Goal: Information Seeking & Learning: Learn about a topic

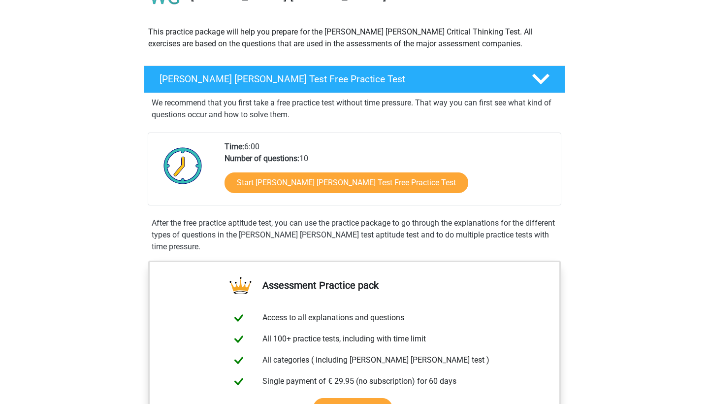
scroll to position [100, 0]
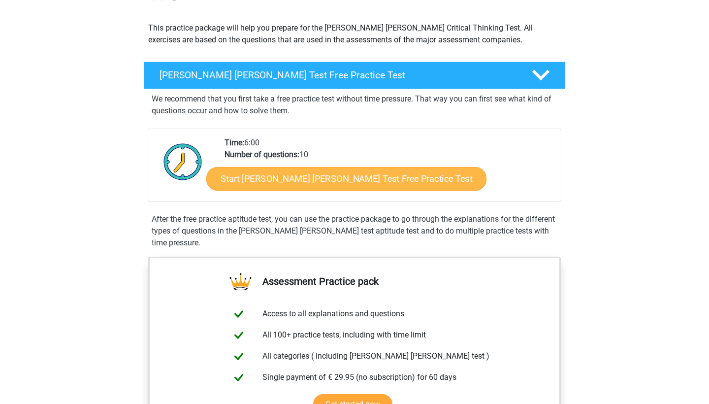
click at [323, 186] on link "Start [PERSON_NAME] [PERSON_NAME] Test Free Practice Test" at bounding box center [346, 179] width 280 height 24
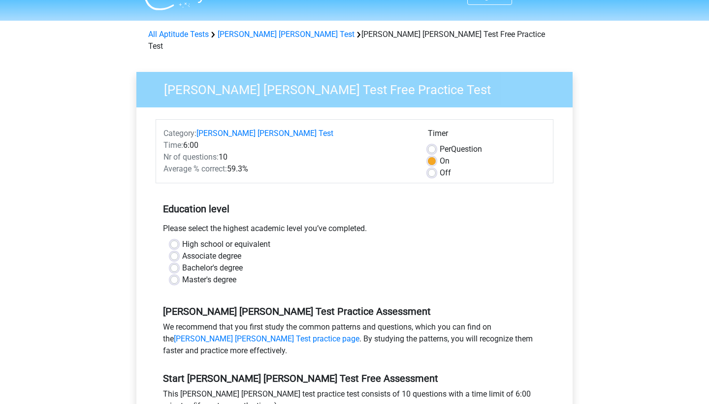
scroll to position [29, 0]
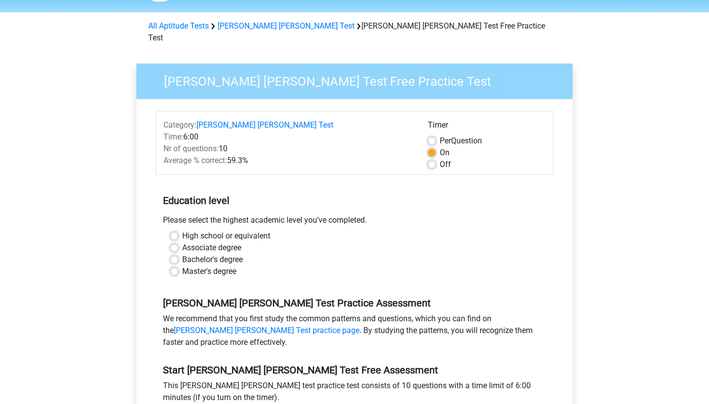
click at [182, 230] on label "High school or equivalent" at bounding box center [226, 236] width 88 height 12
click at [175, 230] on input "High school or equivalent" at bounding box center [174, 235] width 8 height 10
radio input "true"
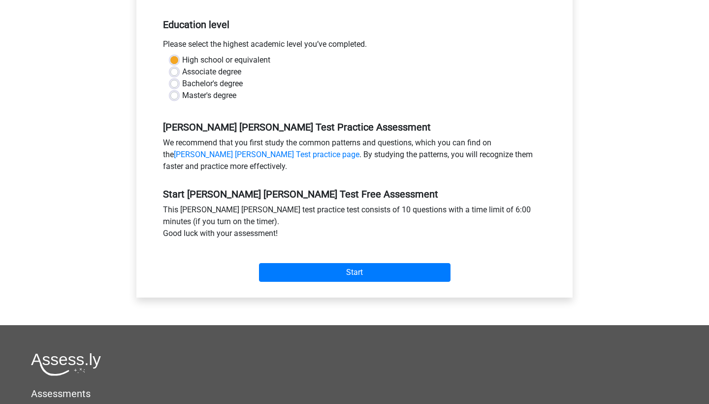
scroll to position [222, 0]
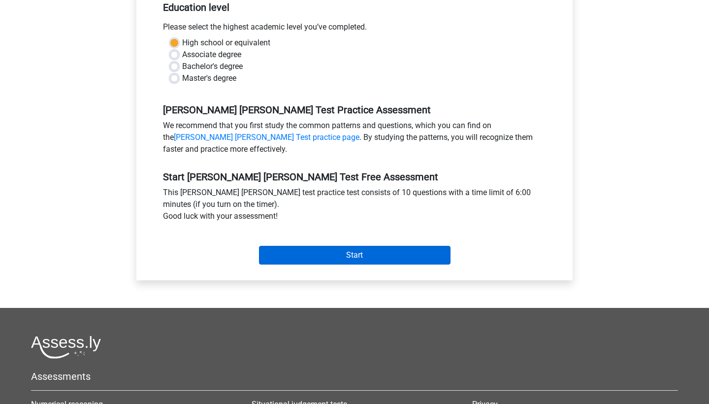
click at [363, 246] on input "Start" at bounding box center [355, 255] width 192 height 19
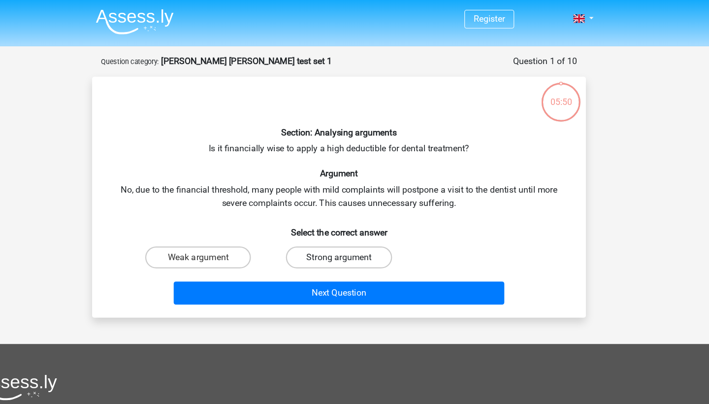
click at [307, 233] on label "Strong argument" at bounding box center [354, 232] width 95 height 20
click at [355, 233] on input "Strong argument" at bounding box center [358, 234] width 6 height 6
radio input "true"
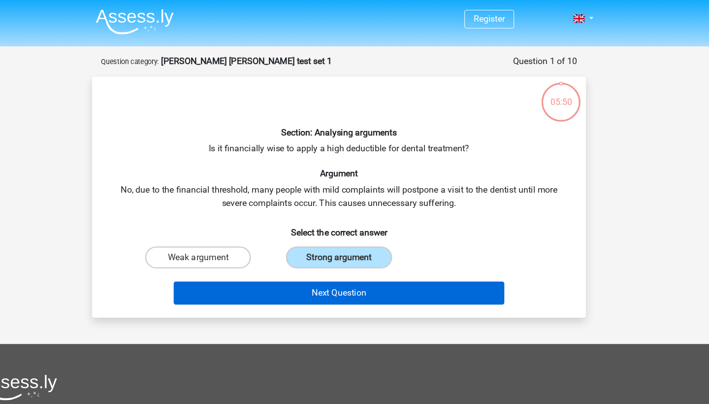
click at [289, 255] on button "Next Question" at bounding box center [355, 263] width 298 height 21
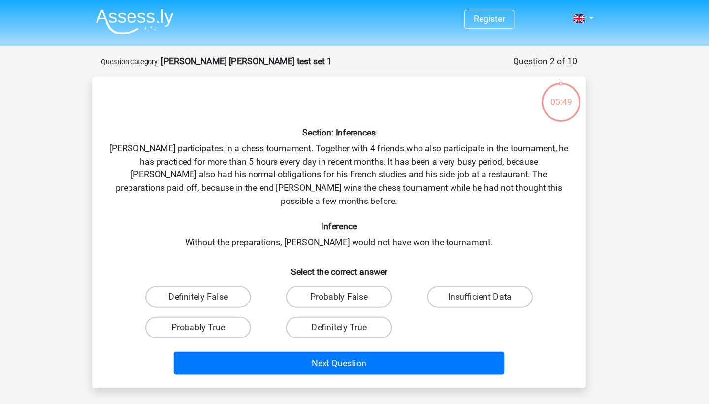
scroll to position [8, 0]
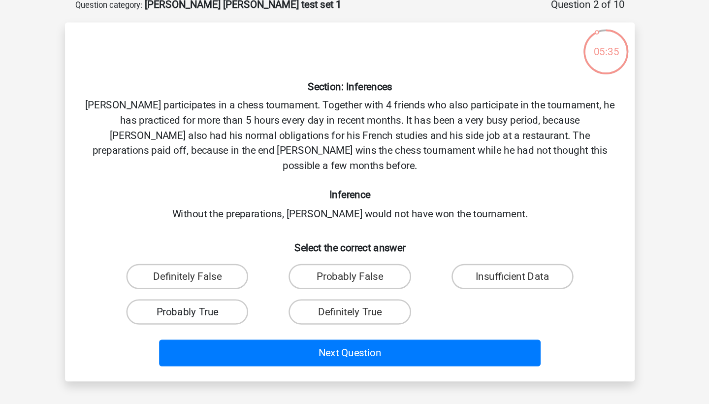
click at [180, 276] on label "Probably True" at bounding box center [227, 286] width 95 height 20
click at [228, 286] on input "Probably True" at bounding box center [231, 289] width 6 height 6
radio input "true"
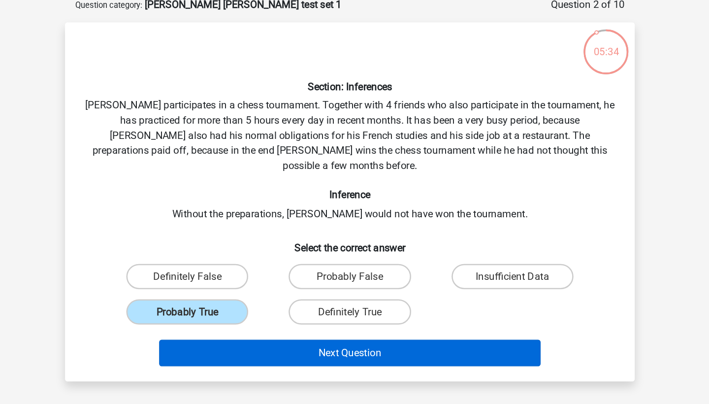
click at [247, 308] on button "Next Question" at bounding box center [355, 318] width 298 height 21
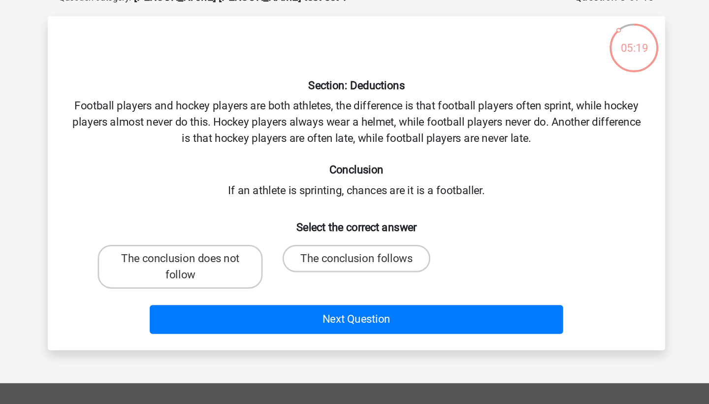
click at [355, 235] on input "The conclusion follows" at bounding box center [358, 238] width 6 height 6
radio input "true"
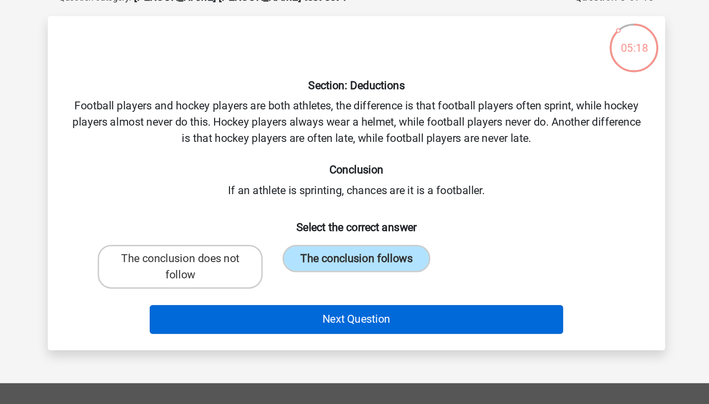
click at [265, 268] on button "Next Question" at bounding box center [355, 278] width 298 height 21
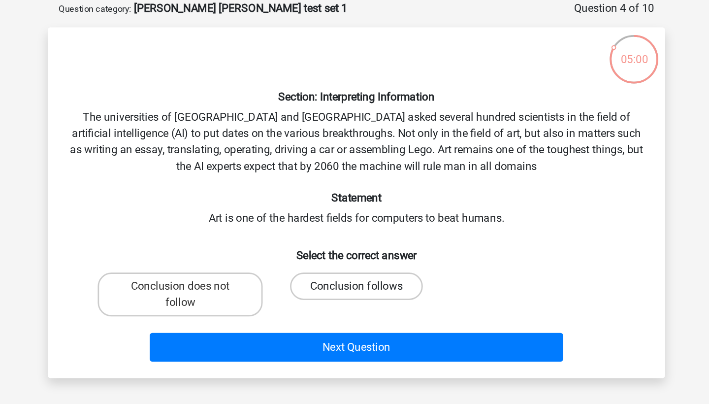
click at [307, 237] on label "Conclusion follows" at bounding box center [354, 247] width 95 height 20
click at [355, 247] on input "Conclusion follows" at bounding box center [358, 250] width 6 height 6
radio input "true"
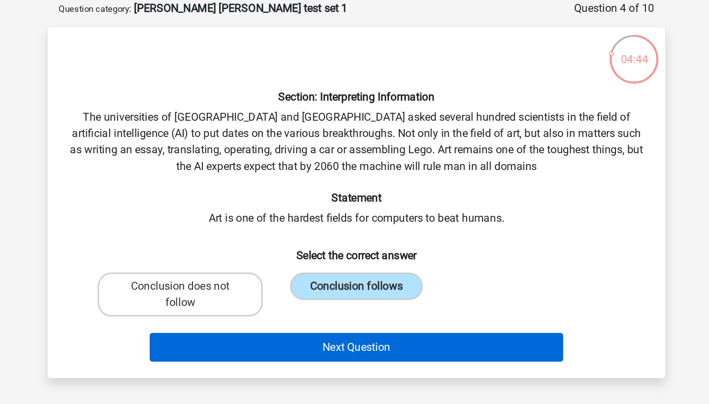
click at [228, 280] on button "Next Question" at bounding box center [355, 290] width 298 height 21
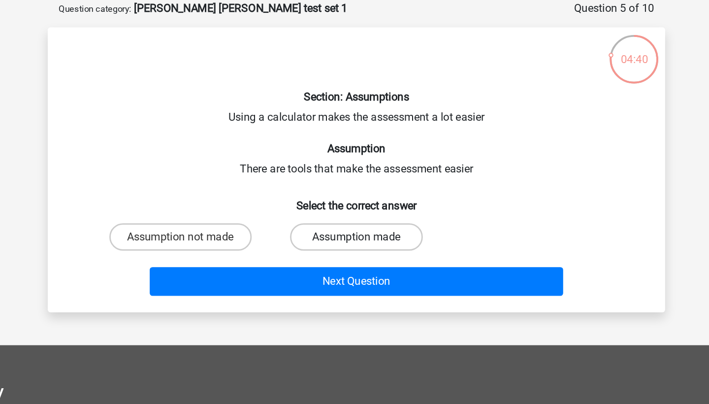
click at [307, 201] on label "Assumption made" at bounding box center [354, 211] width 95 height 20
click at [355, 211] on input "Assumption made" at bounding box center [358, 214] width 6 height 6
radio input "true"
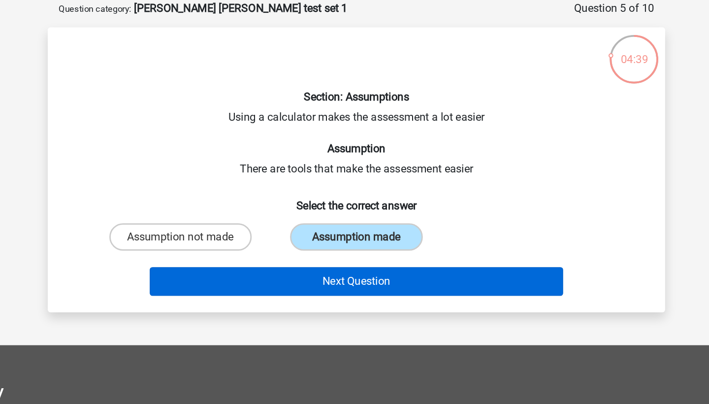
click at [251, 233] on button "Next Question" at bounding box center [355, 243] width 298 height 21
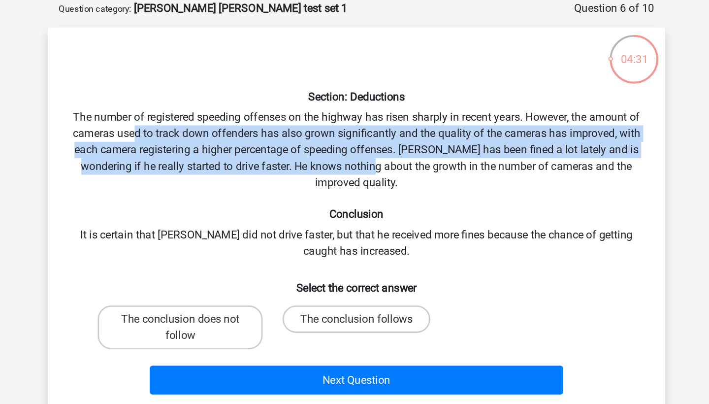
drag, startPoint x: 95, startPoint y: 91, endPoint x: 263, endPoint y: 113, distance: 168.9
click at [263, 113] on div "Section: Deductions The number of registered speeding offenses on the highway h…" at bounding box center [354, 198] width 436 height 260
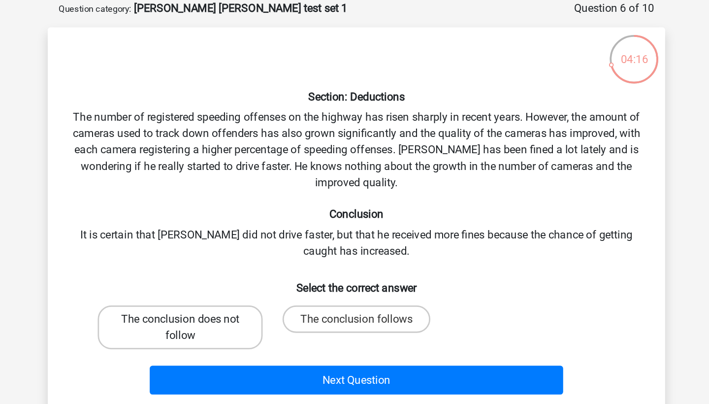
click at [168, 261] on label "The conclusion does not follow" at bounding box center [227, 277] width 119 height 32
click at [228, 270] on input "The conclusion does not follow" at bounding box center [231, 273] width 6 height 6
radio input "true"
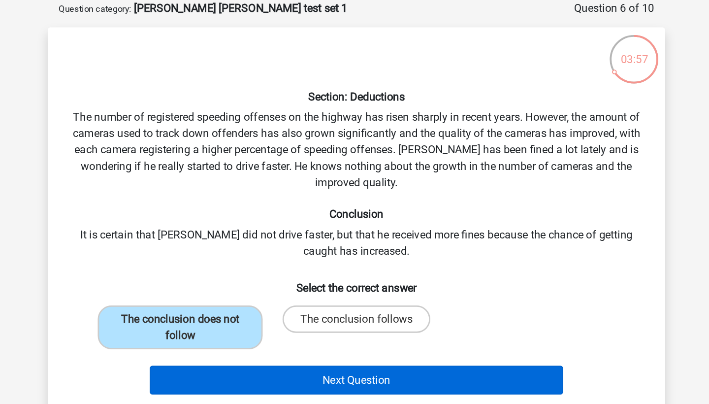
click at [244, 304] on button "Next Question" at bounding box center [355, 314] width 298 height 21
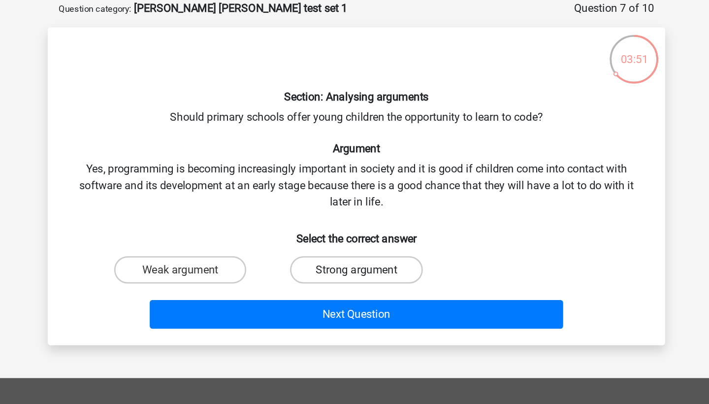
click at [307, 225] on label "Strong argument" at bounding box center [354, 235] width 95 height 20
click at [355, 235] on input "Strong argument" at bounding box center [358, 238] width 6 height 6
radio input "true"
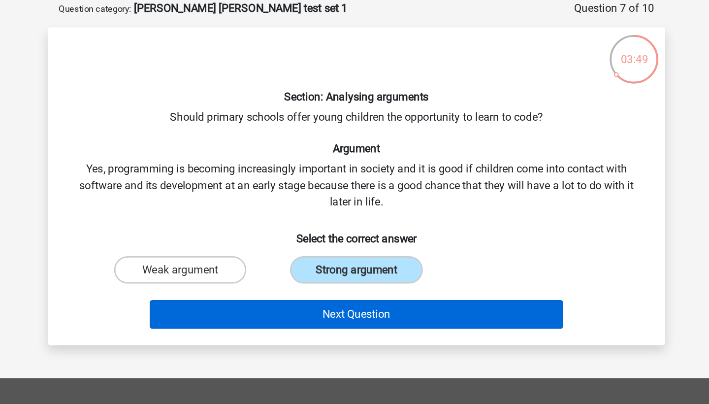
click at [251, 257] on button "Next Question" at bounding box center [355, 267] width 298 height 21
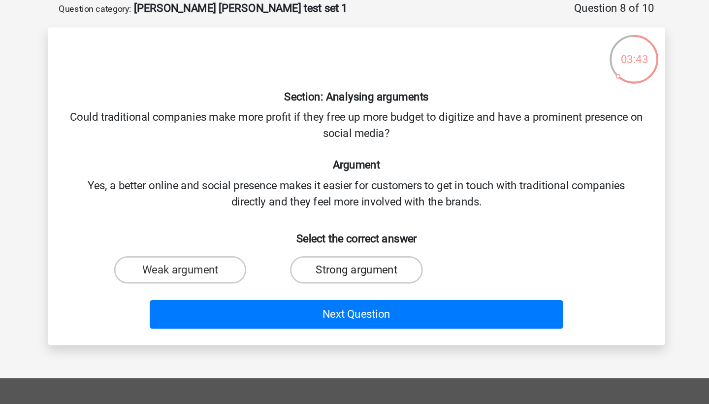
click at [307, 225] on label "Strong argument" at bounding box center [354, 235] width 95 height 20
click at [355, 235] on input "Strong argument" at bounding box center [358, 238] width 6 height 6
radio input "true"
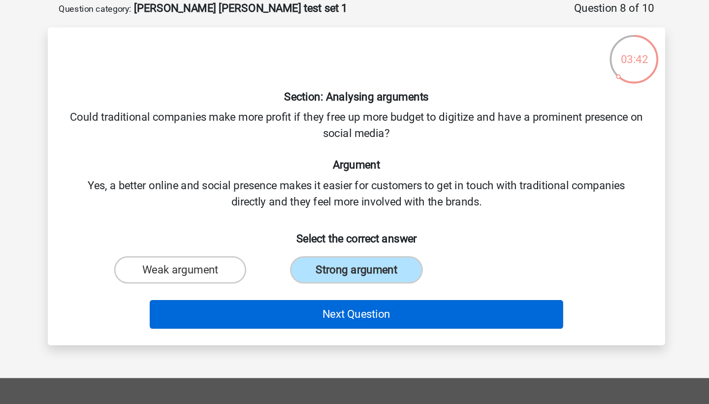
click at [257, 257] on button "Next Question" at bounding box center [355, 267] width 298 height 21
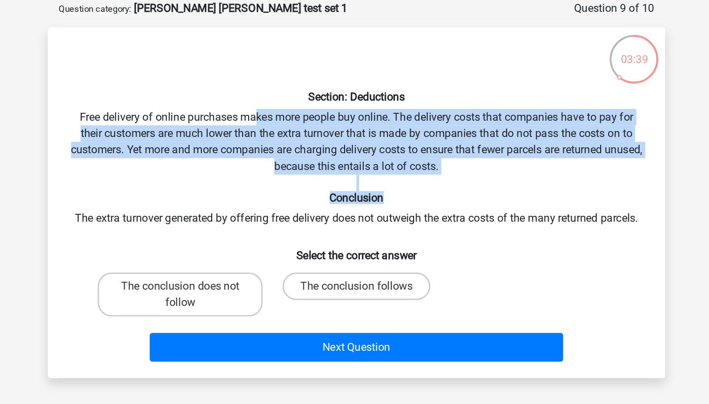
drag, startPoint x: 187, startPoint y: 86, endPoint x: 359, endPoint y: 143, distance: 181.1
click at [359, 143] on div "Section: Deductions Free delivery of online purchases makes more people buy onl…" at bounding box center [354, 186] width 436 height 236
click at [330, 116] on div "Section: Deductions Free delivery of online purchases makes more people buy onl…" at bounding box center [354, 186] width 436 height 236
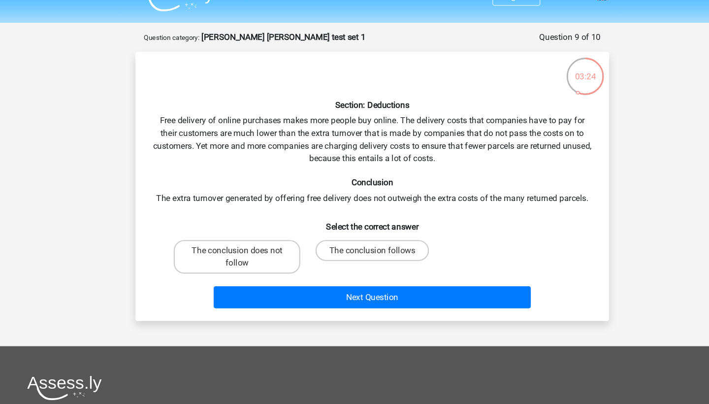
scroll to position [14, 0]
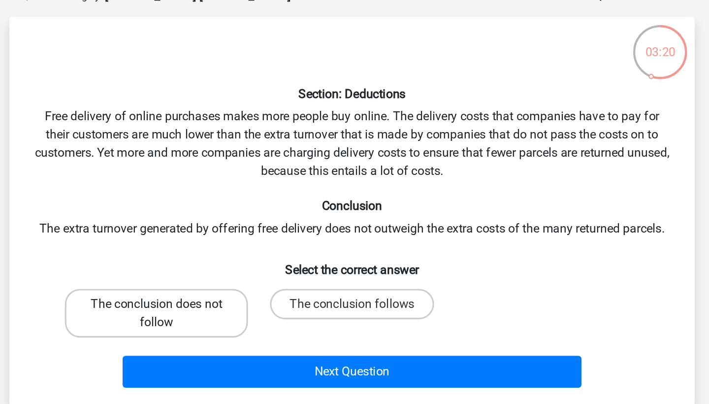
click at [168, 231] on label "The conclusion does not follow" at bounding box center [227, 247] width 119 height 32
click at [228, 241] on input "The conclusion does not follow" at bounding box center [231, 244] width 6 height 6
radio input "true"
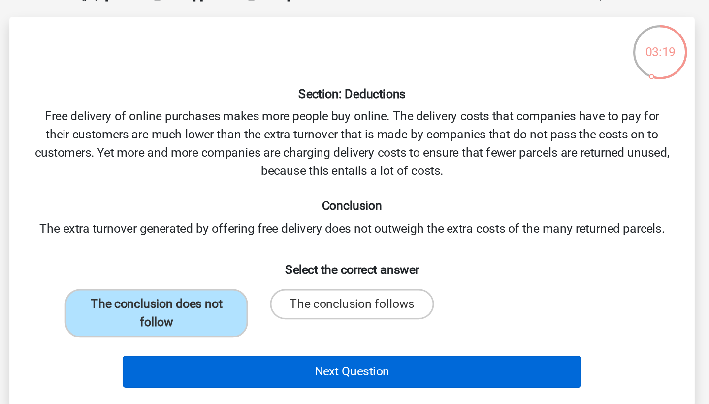
click at [206, 275] on button "Next Question" at bounding box center [355, 285] width 298 height 21
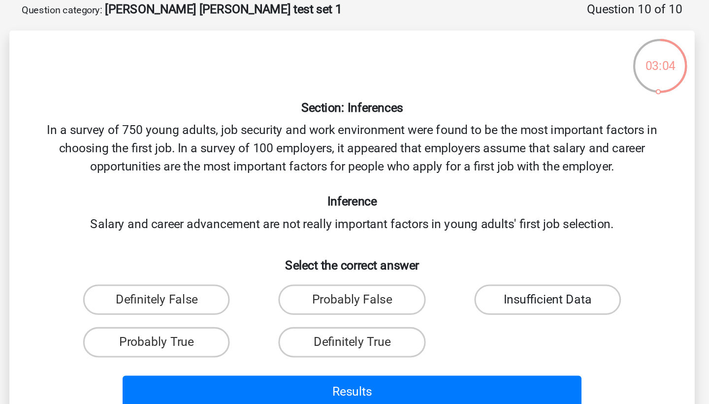
click at [434, 220] on label "Insufficient Data" at bounding box center [481, 230] width 95 height 20
click at [481, 230] on input "Insufficient Data" at bounding box center [484, 233] width 6 height 6
radio input "true"
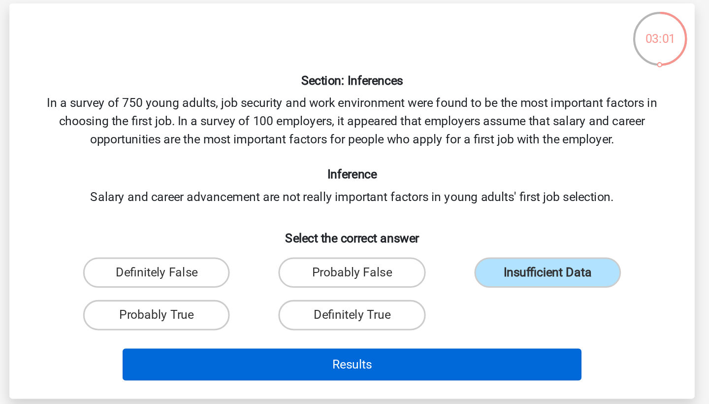
click at [287, 279] on button "Results" at bounding box center [355, 289] width 298 height 21
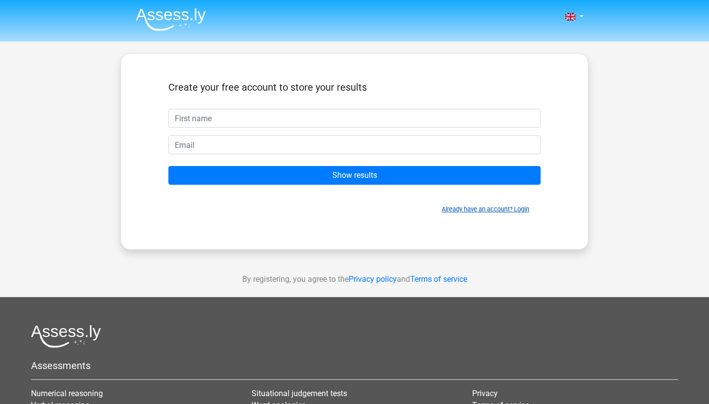
click at [521, 209] on link "Already have an account? Login" at bounding box center [486, 208] width 88 height 7
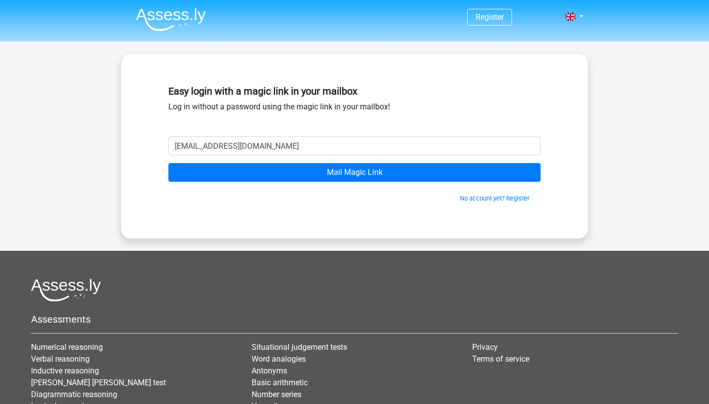
type input "[EMAIL_ADDRESS][DOMAIN_NAME]"
click at [355, 172] on input "Mail Magic Link" at bounding box center [354, 172] width 372 height 19
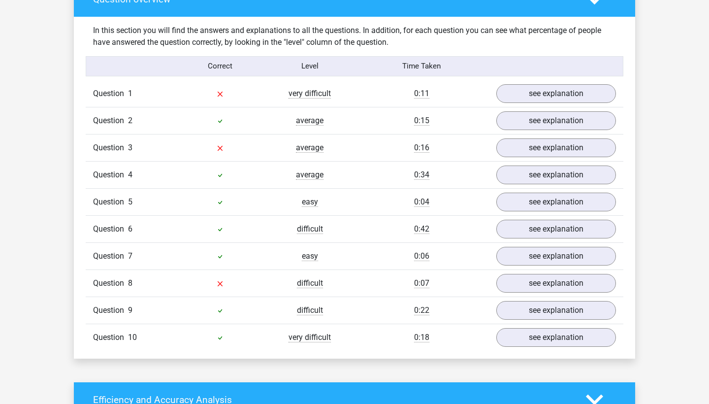
scroll to position [811, 0]
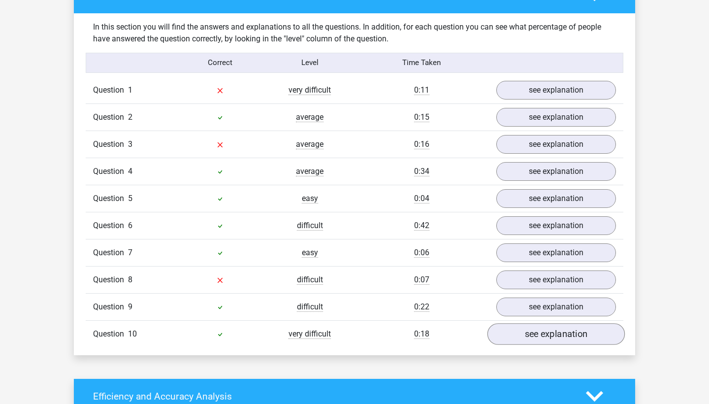
click at [579, 324] on link "see explanation" at bounding box center [556, 334] width 137 height 22
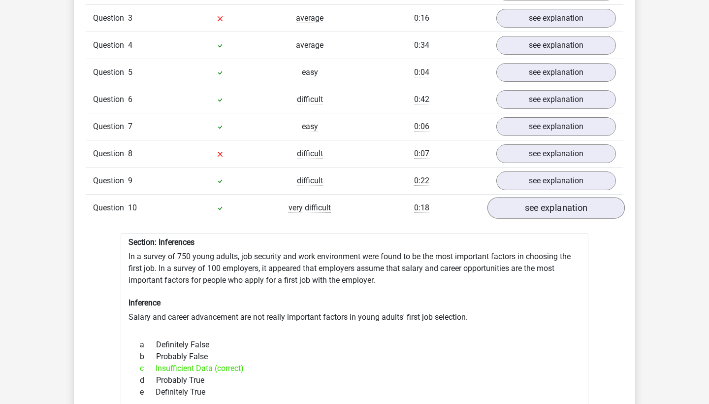
scroll to position [942, 0]
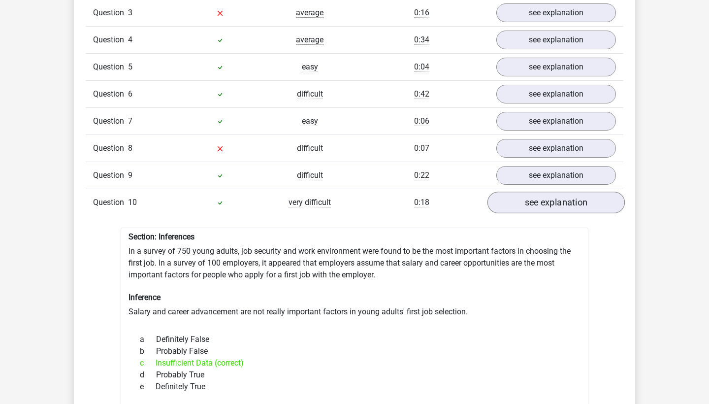
click at [538, 194] on link "see explanation" at bounding box center [556, 203] width 137 height 22
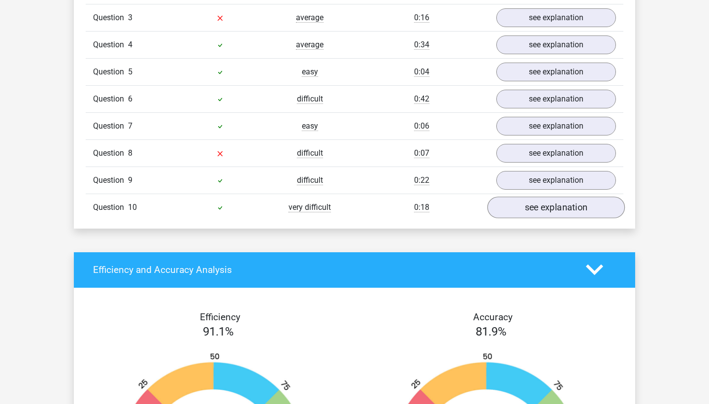
scroll to position [935, 0]
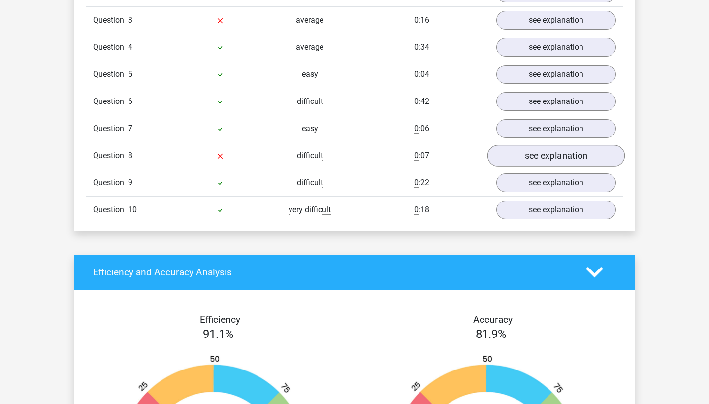
click at [531, 145] on link "see explanation" at bounding box center [556, 156] width 137 height 22
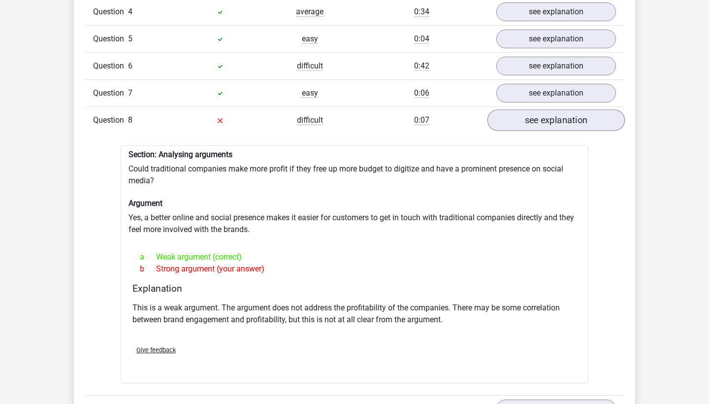
scroll to position [976, 0]
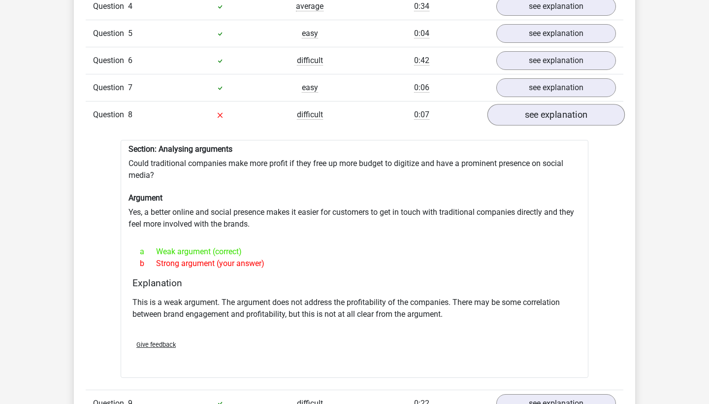
click at [530, 117] on link "see explanation" at bounding box center [556, 115] width 137 height 22
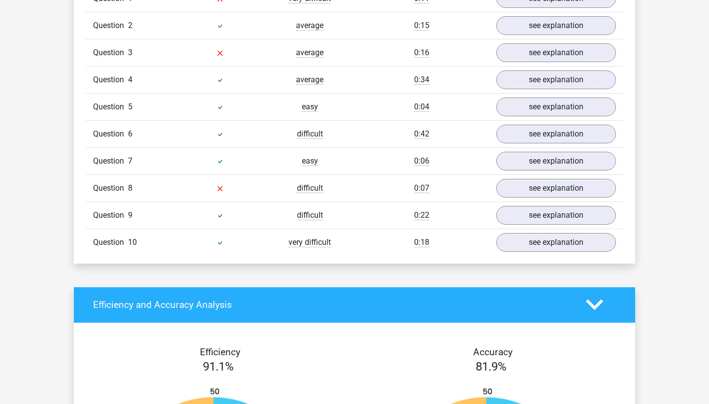
scroll to position [854, 0]
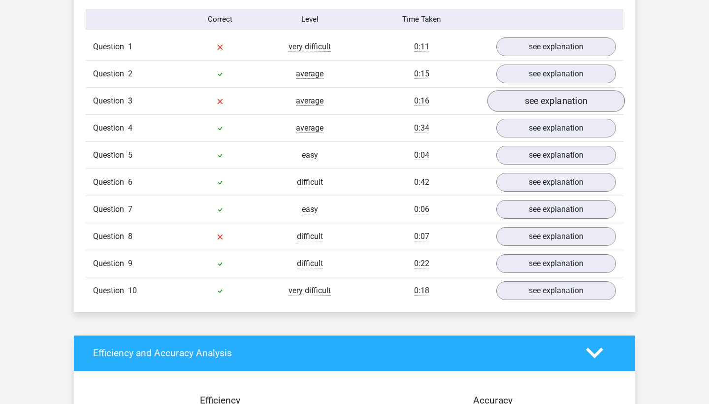
click at [533, 96] on link "see explanation" at bounding box center [556, 101] width 137 height 22
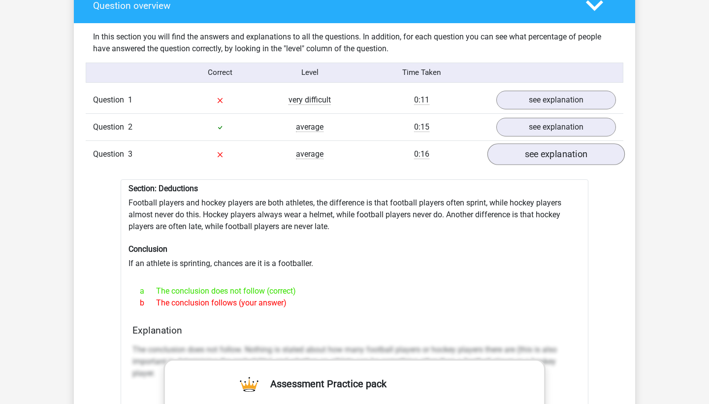
scroll to position [796, 0]
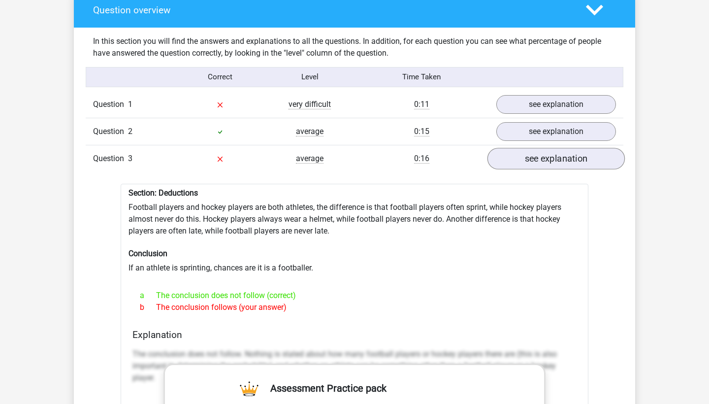
click at [521, 159] on link "see explanation" at bounding box center [556, 159] width 137 height 22
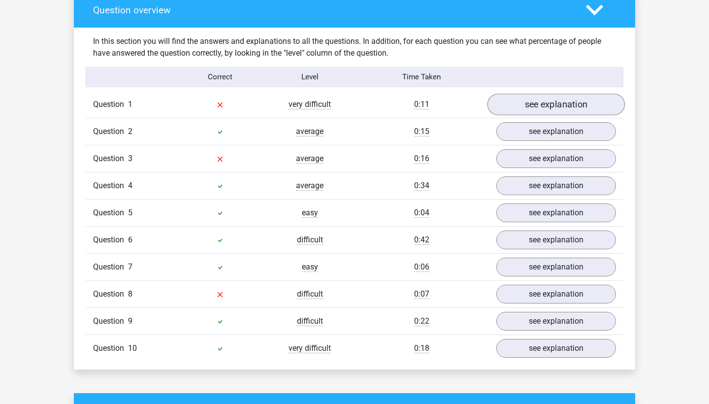
click at [542, 94] on link "see explanation" at bounding box center [556, 105] width 137 height 22
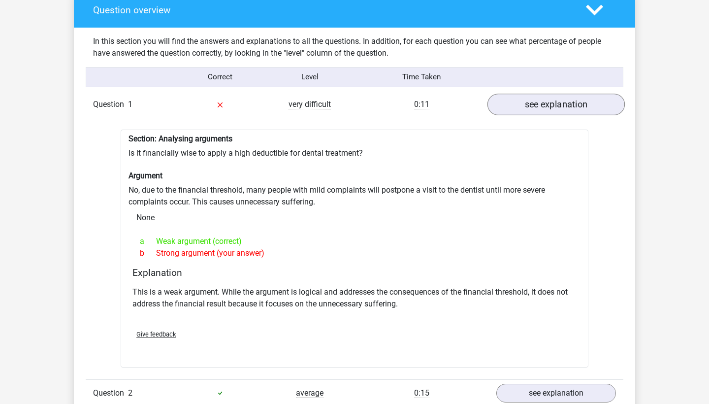
click at [543, 102] on link "see explanation" at bounding box center [556, 105] width 137 height 22
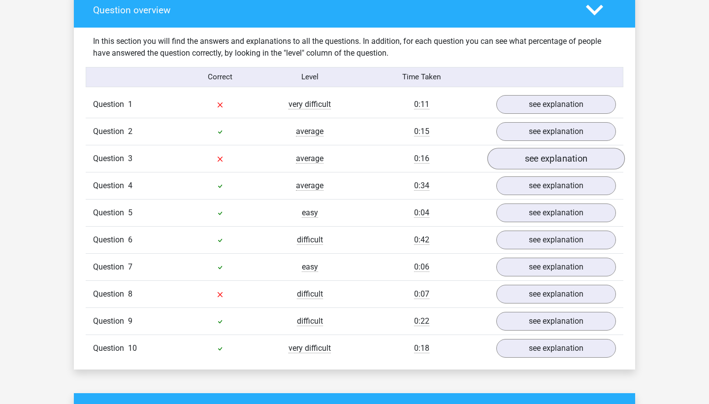
click at [501, 154] on link "see explanation" at bounding box center [556, 159] width 137 height 22
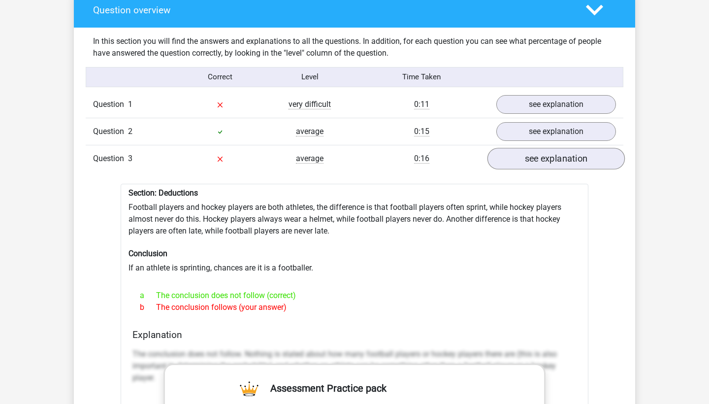
click at [501, 154] on link "see explanation" at bounding box center [556, 159] width 137 height 22
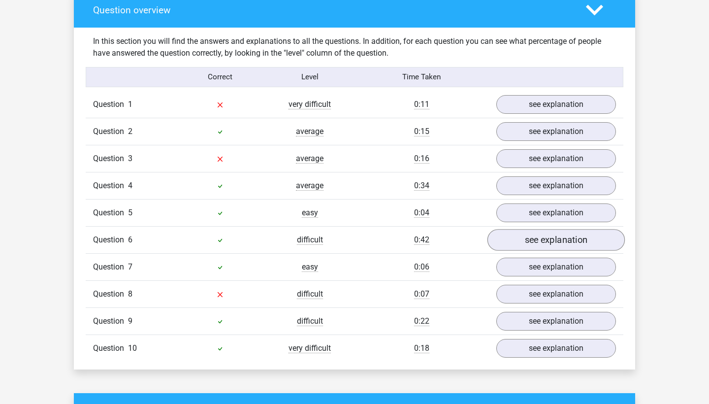
click at [515, 232] on link "see explanation" at bounding box center [556, 240] width 137 height 22
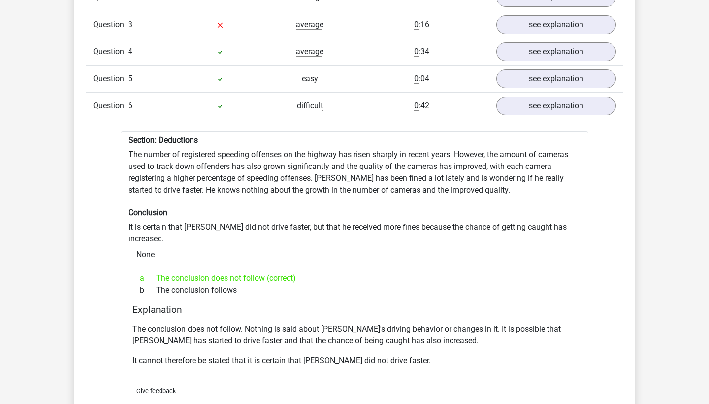
scroll to position [933, 0]
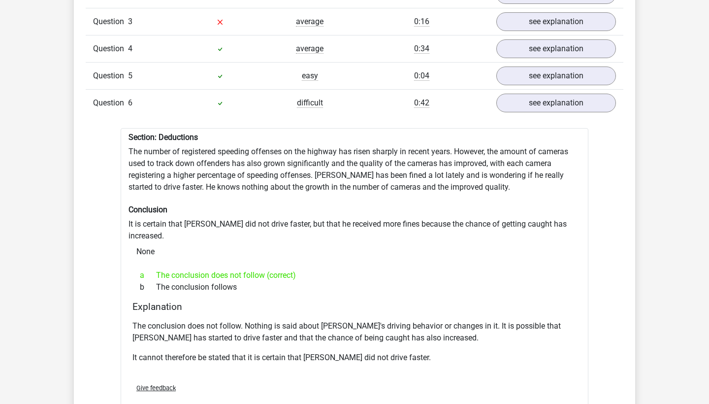
click at [547, 109] on div "Question 6 difficult 0:42 see explanation" at bounding box center [355, 102] width 538 height 27
click at [538, 99] on link "see explanation" at bounding box center [556, 103] width 137 height 22
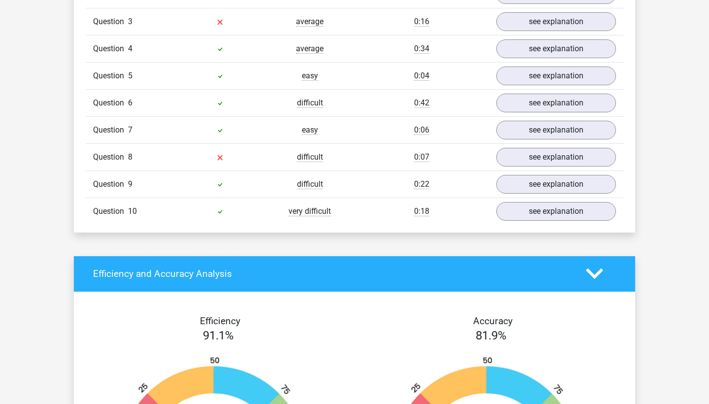
click at [529, 135] on div "Question 7 easy 0:06 see explanation" at bounding box center [355, 129] width 538 height 27
click at [529, 121] on link "see explanation" at bounding box center [556, 130] width 137 height 22
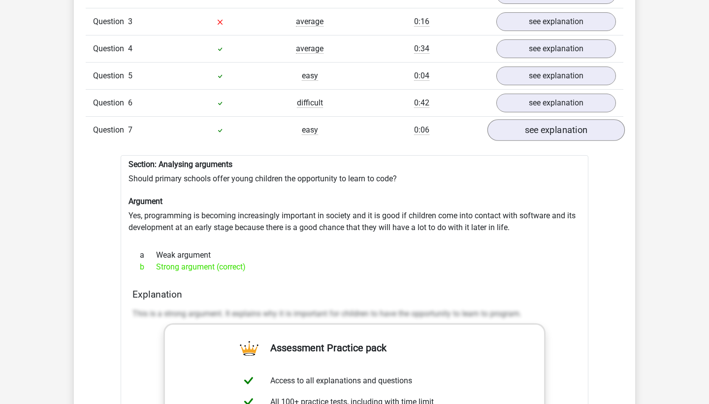
click at [529, 121] on link "see explanation" at bounding box center [556, 130] width 137 height 22
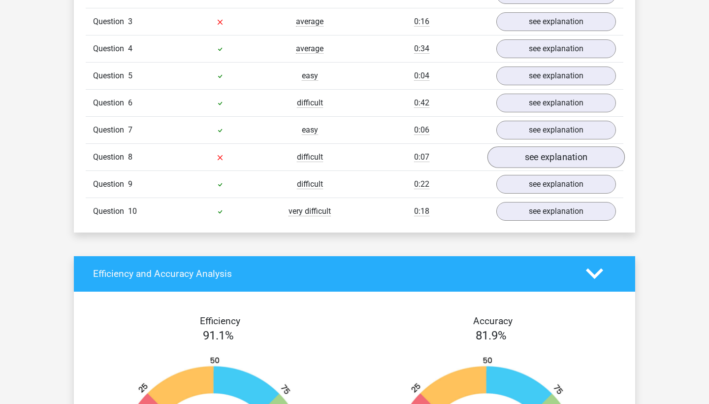
click at [530, 148] on link "see explanation" at bounding box center [556, 157] width 137 height 22
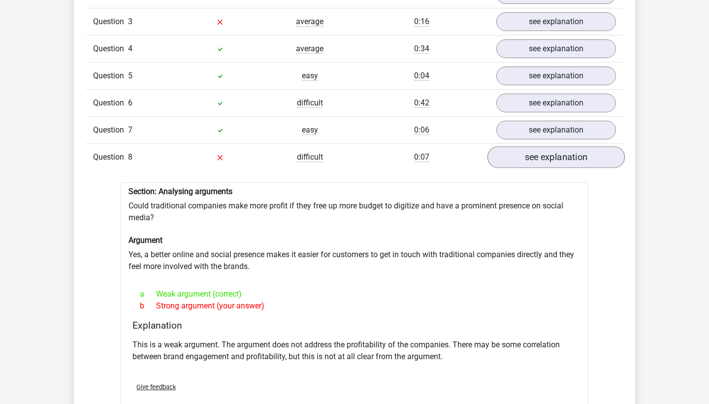
click at [530, 148] on link "see explanation" at bounding box center [556, 157] width 137 height 22
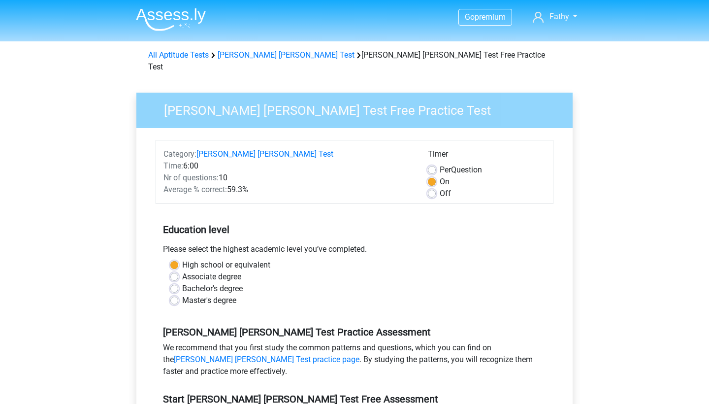
scroll to position [222, 0]
